Goal: Task Accomplishment & Management: Contribute content

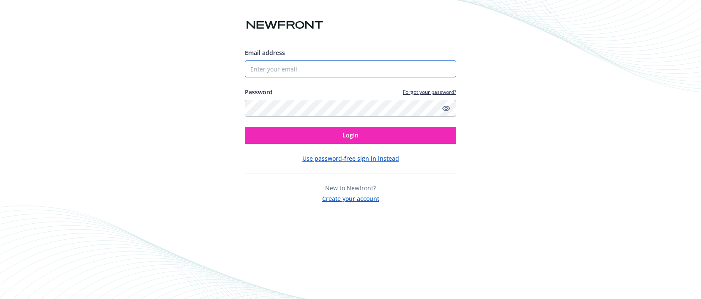
type input "[PERSON_NAME][EMAIL_ADDRESS][PERSON_NAME][DOMAIN_NAME]"
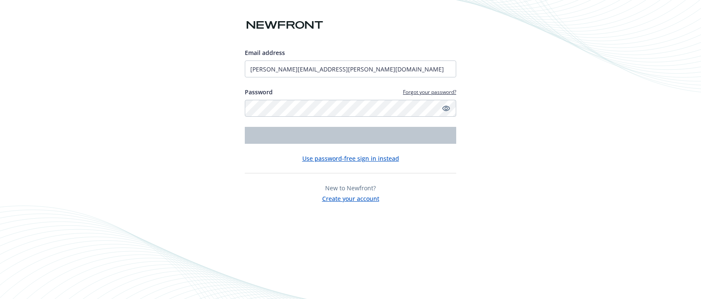
click at [293, 61] on input "[PERSON_NAME][EMAIL_ADDRESS][PERSON_NAME][DOMAIN_NAME]" at bounding box center [350, 68] width 211 height 17
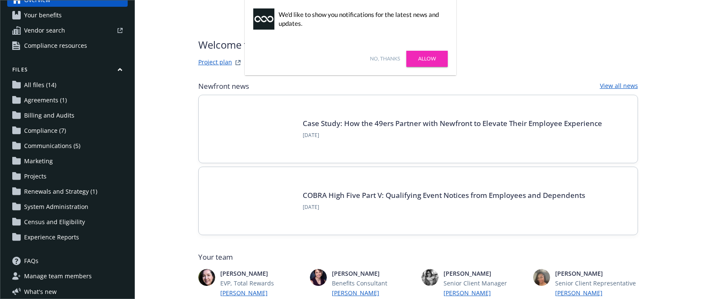
scroll to position [38, 0]
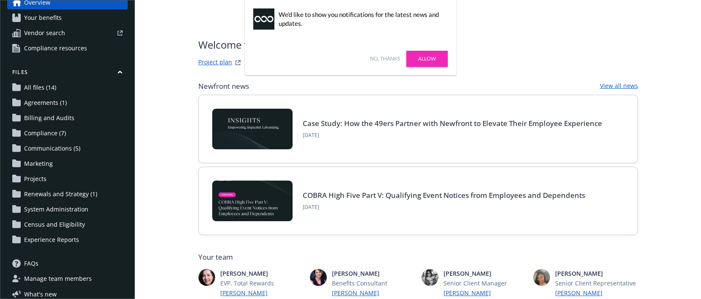
click at [63, 226] on span "Census and Eligibility" at bounding box center [54, 225] width 61 height 14
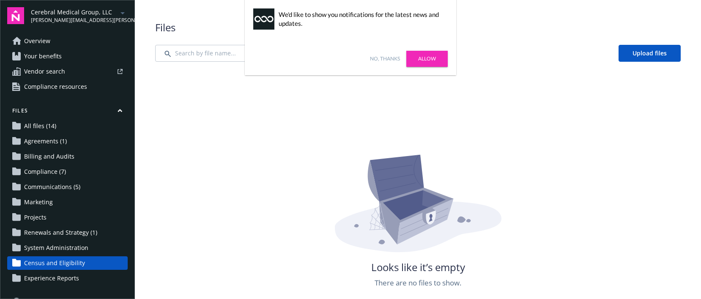
click at [393, 61] on link "No, thanks" at bounding box center [385, 59] width 30 height 8
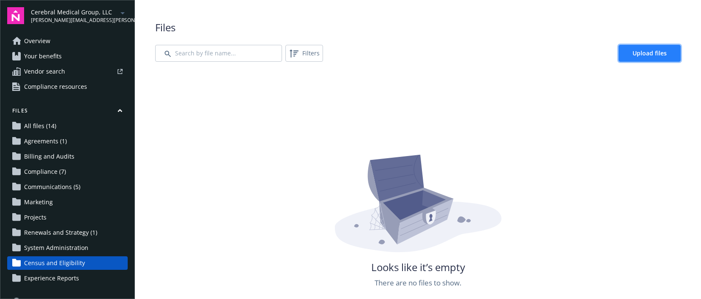
click at [671, 54] on link "Upload files" at bounding box center [649, 53] width 62 height 17
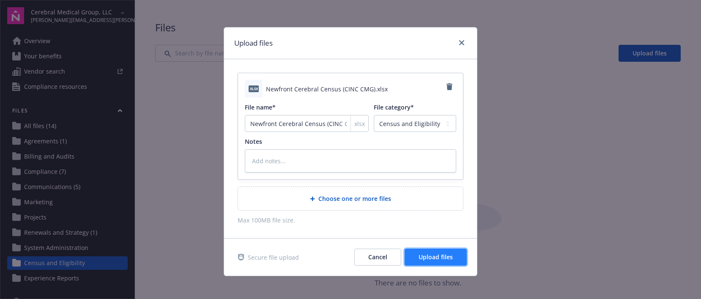
click at [454, 251] on button "Upload files" at bounding box center [435, 256] width 62 height 17
type textarea "x"
